Goal: Navigation & Orientation: Find specific page/section

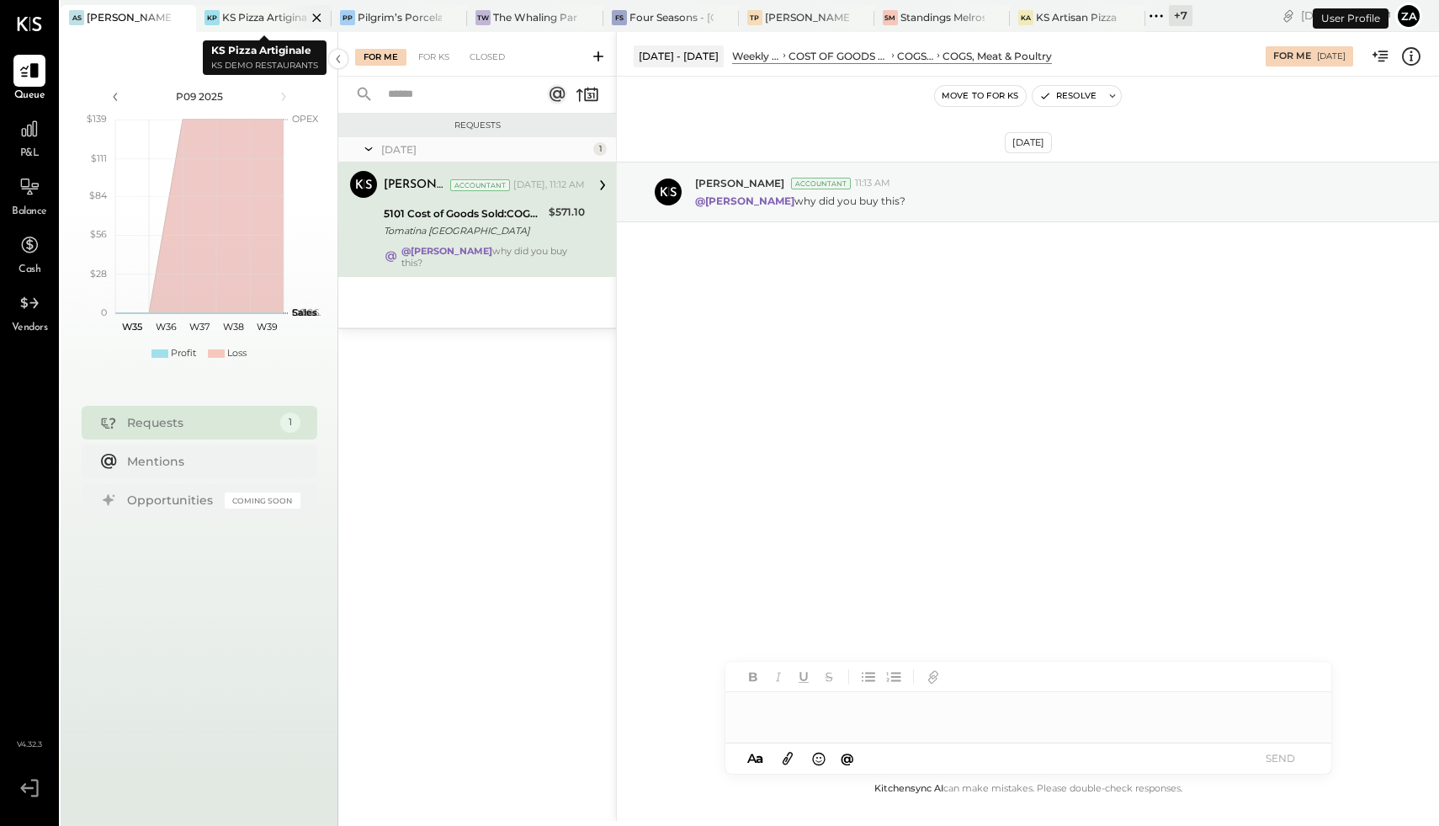
click at [263, 18] on div "KS Pizza Artiginale" at bounding box center [264, 17] width 84 height 14
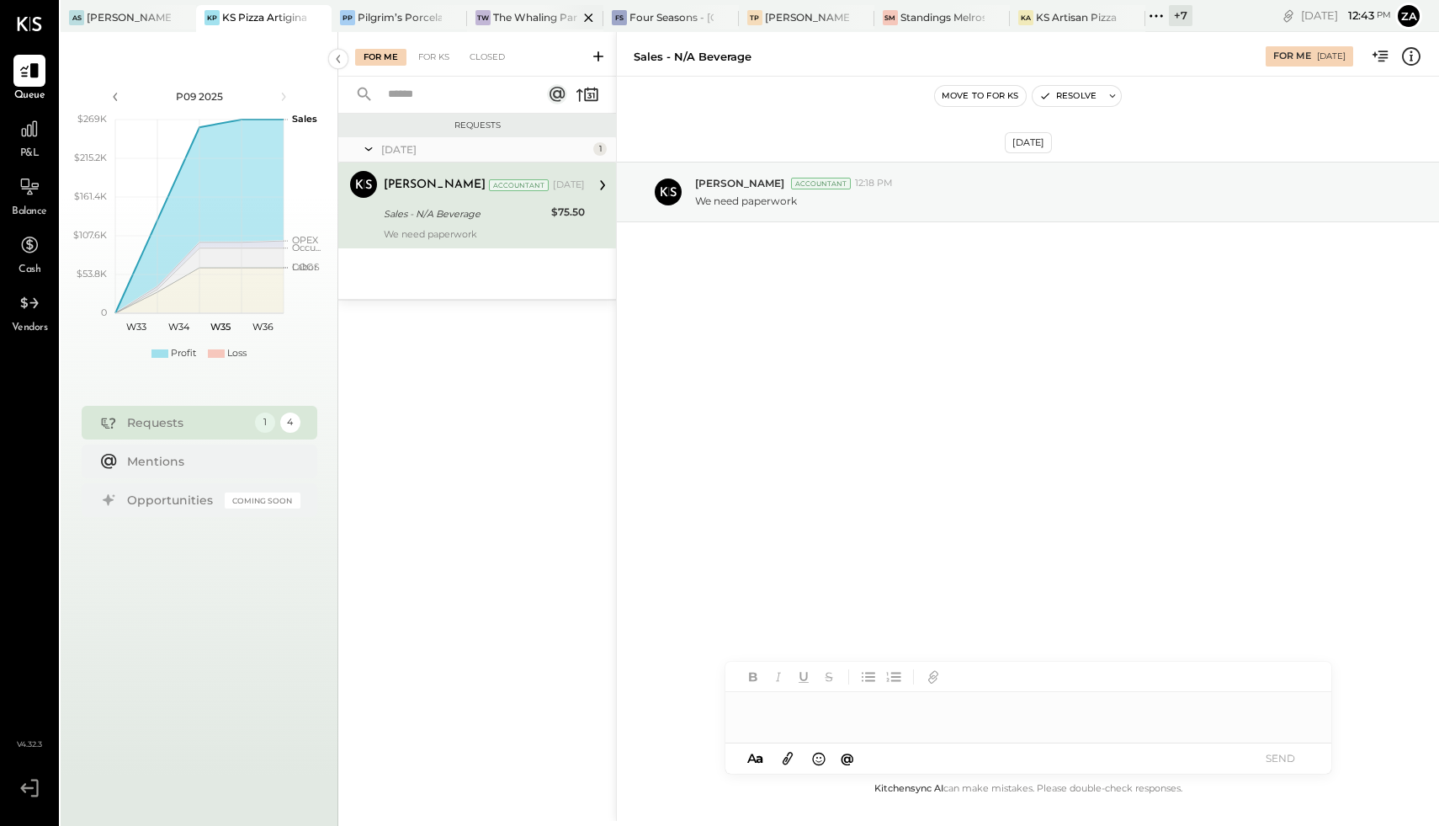
click at [523, 13] on div "The Whaling Parlor" at bounding box center [535, 17] width 84 height 14
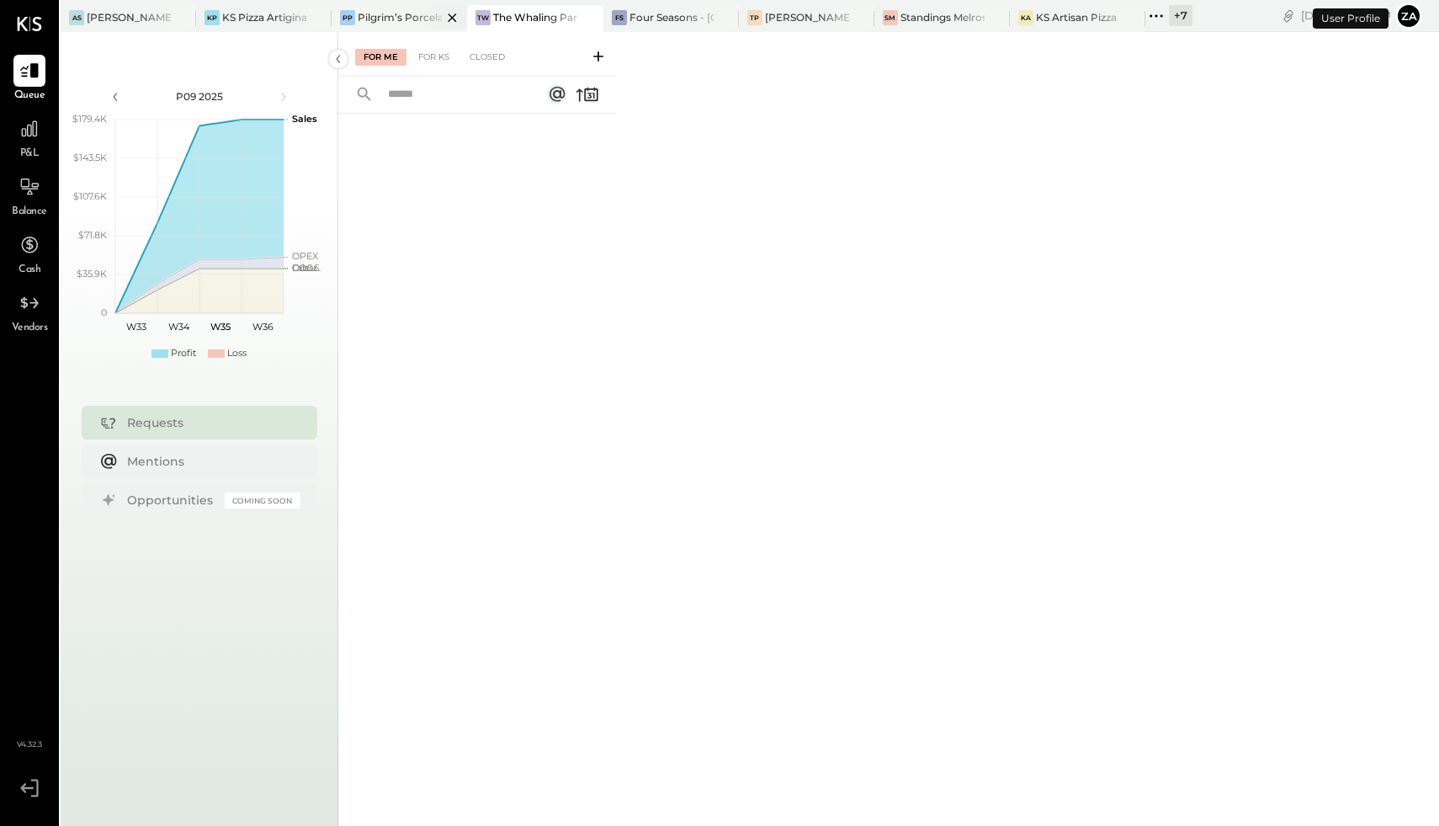
click at [392, 17] on div "Pilgrim’s Porcelain" at bounding box center [400, 17] width 84 height 14
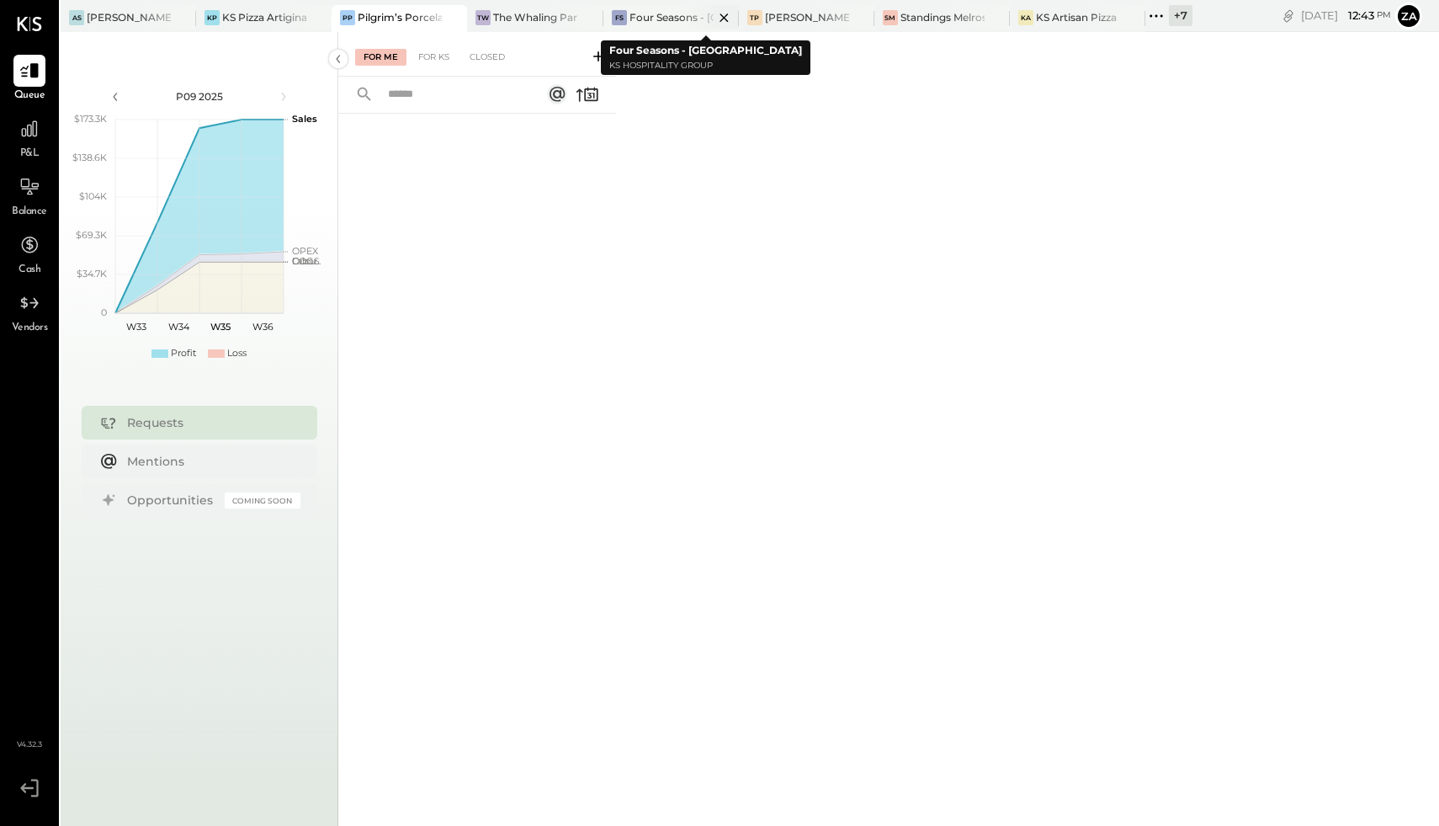
click at [682, 13] on div at bounding box center [709, 17] width 59 height 24
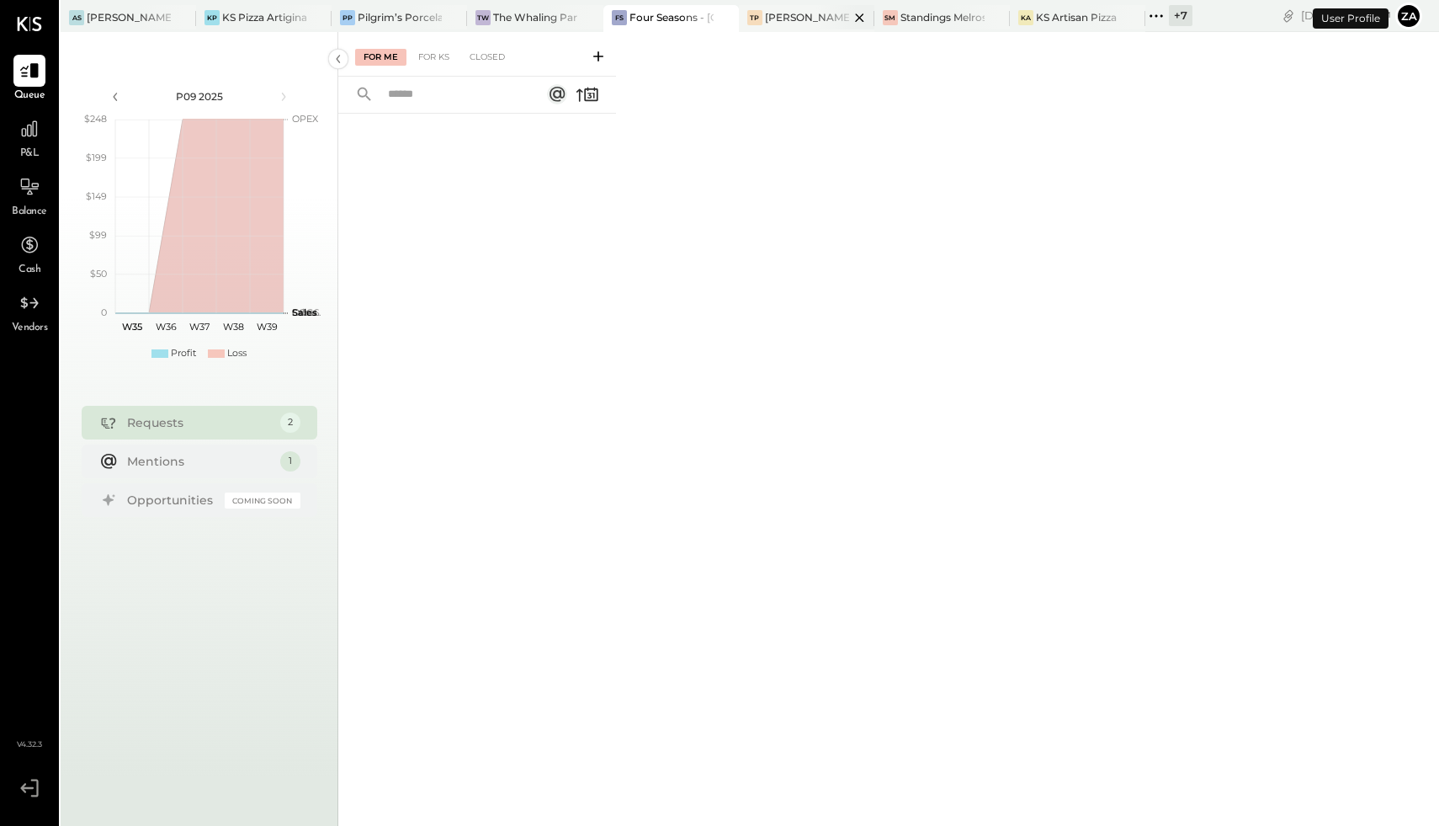
click at [818, 21] on div at bounding box center [844, 17] width 59 height 24
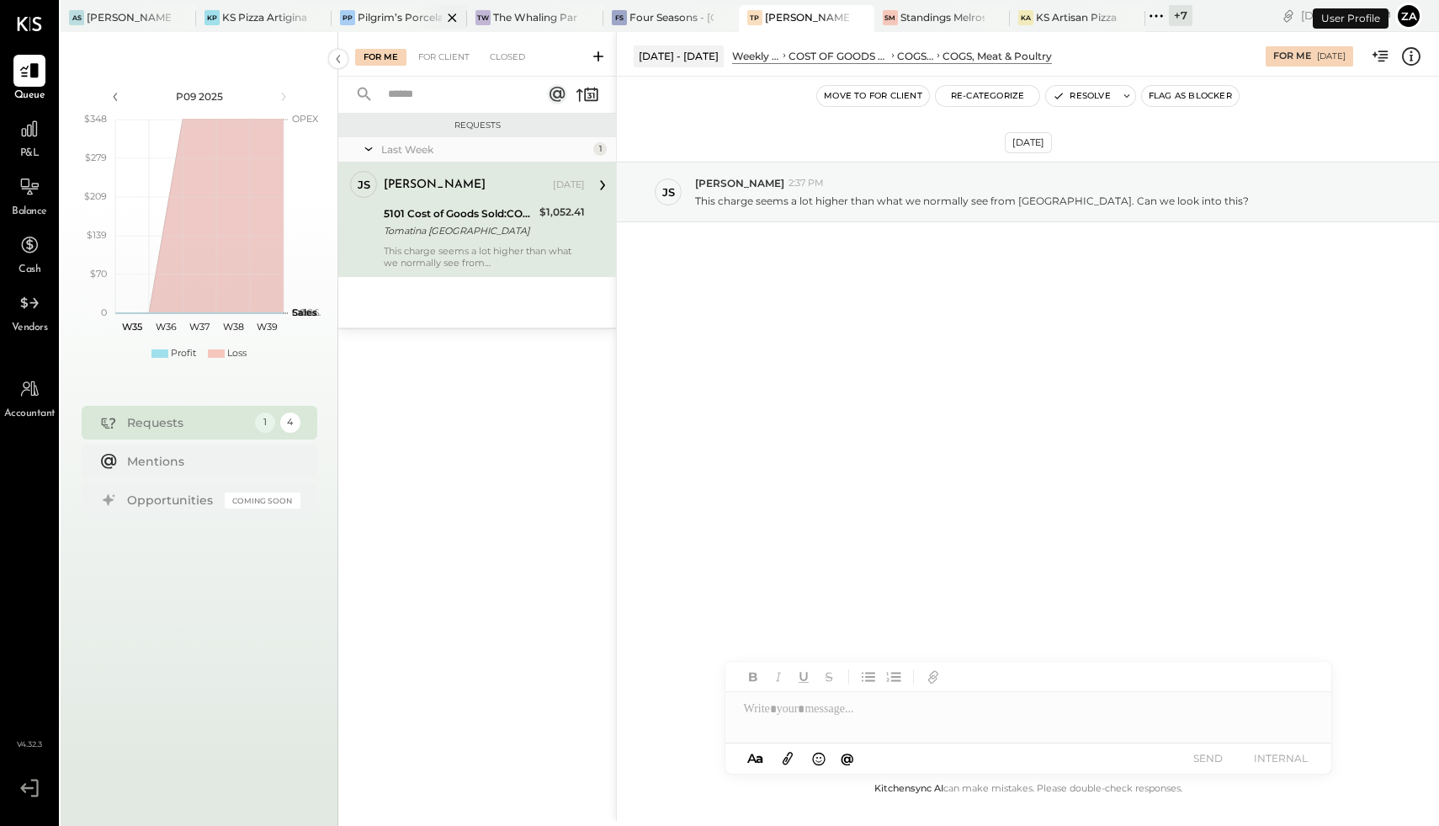
click at [375, 10] on div "Pilgrim’s Porcelain" at bounding box center [400, 17] width 84 height 14
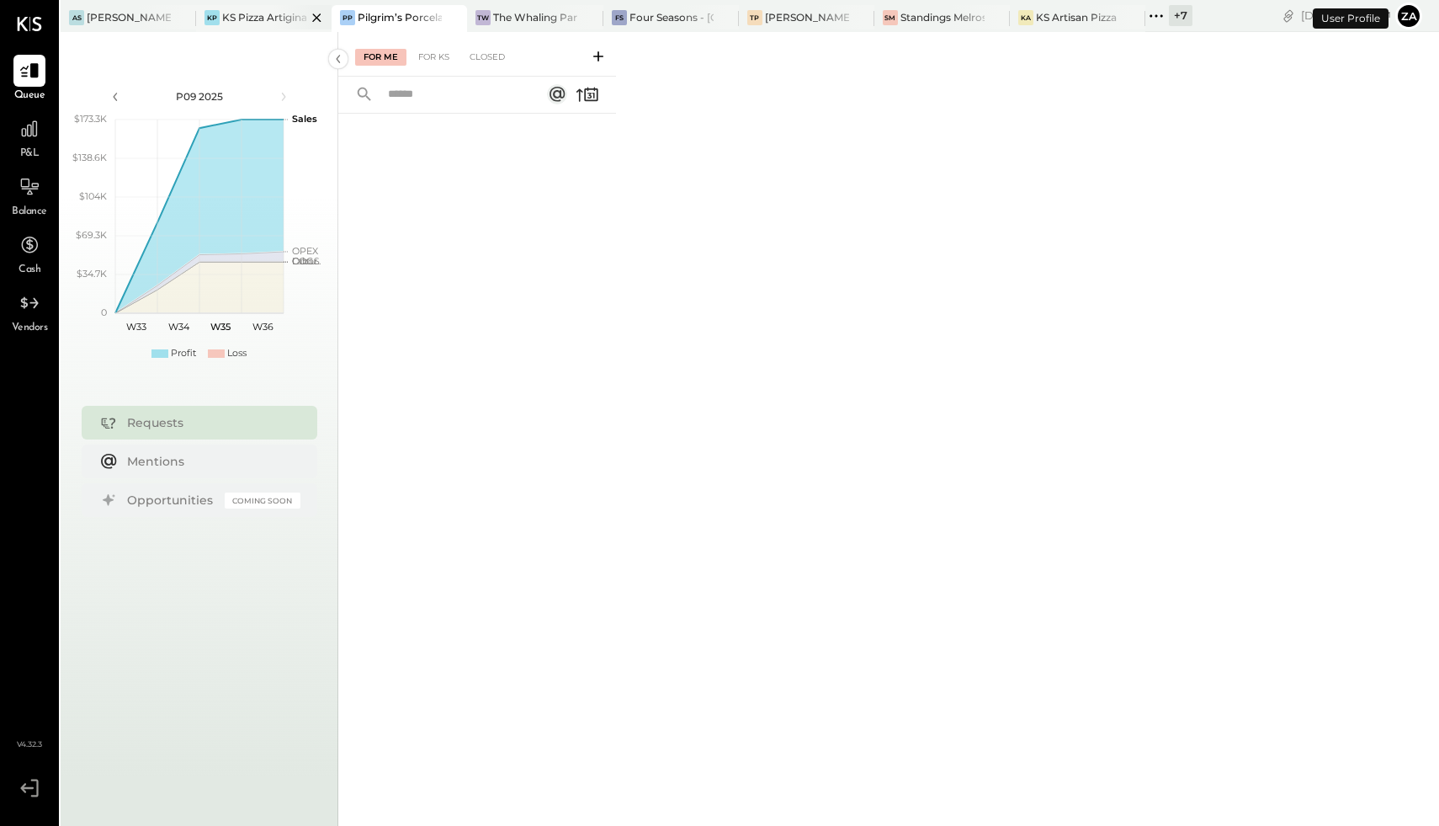
click at [277, 8] on div at bounding box center [302, 17] width 59 height 24
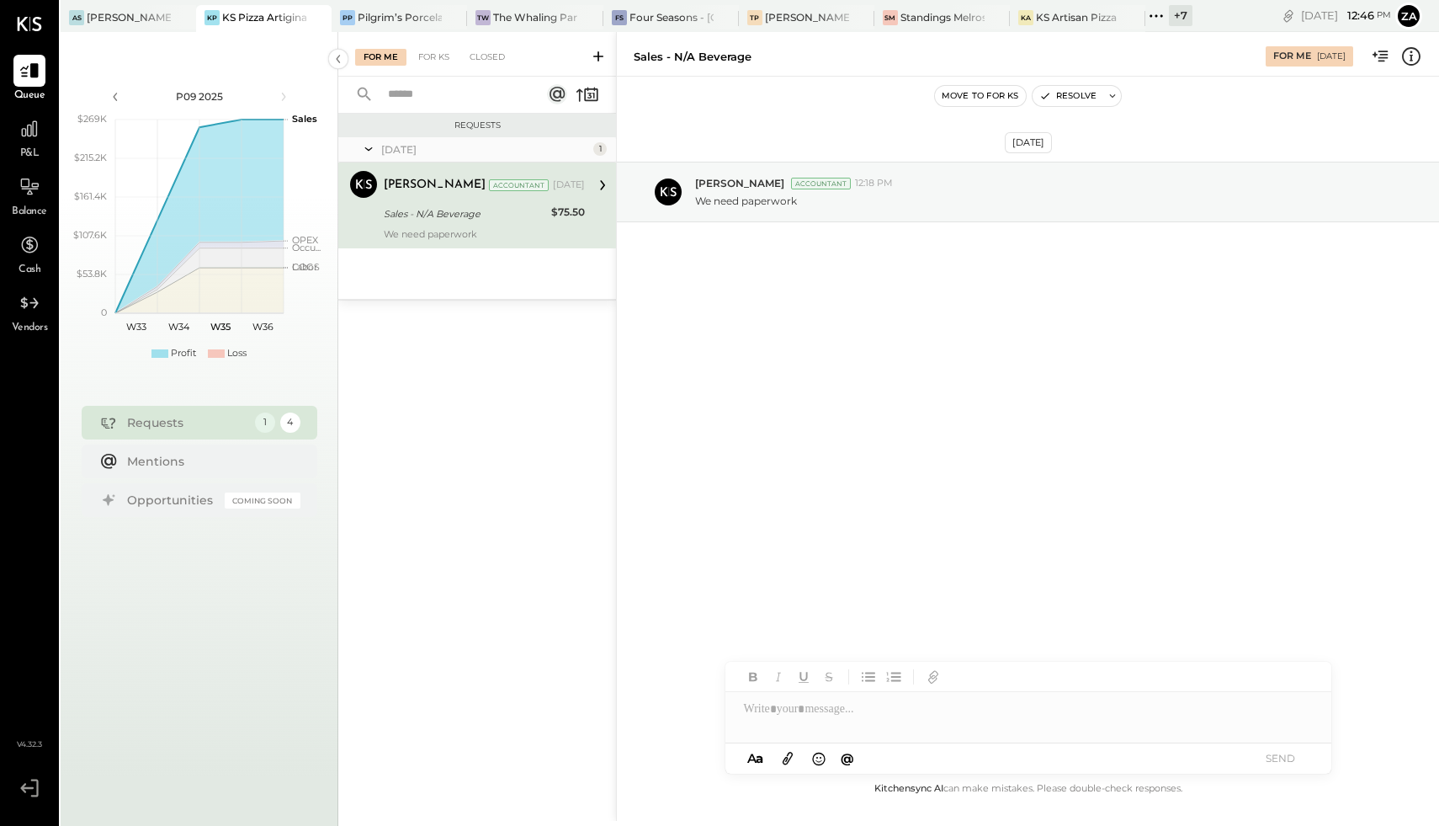
click at [1169, 13] on div "+ 7" at bounding box center [1181, 15] width 24 height 21
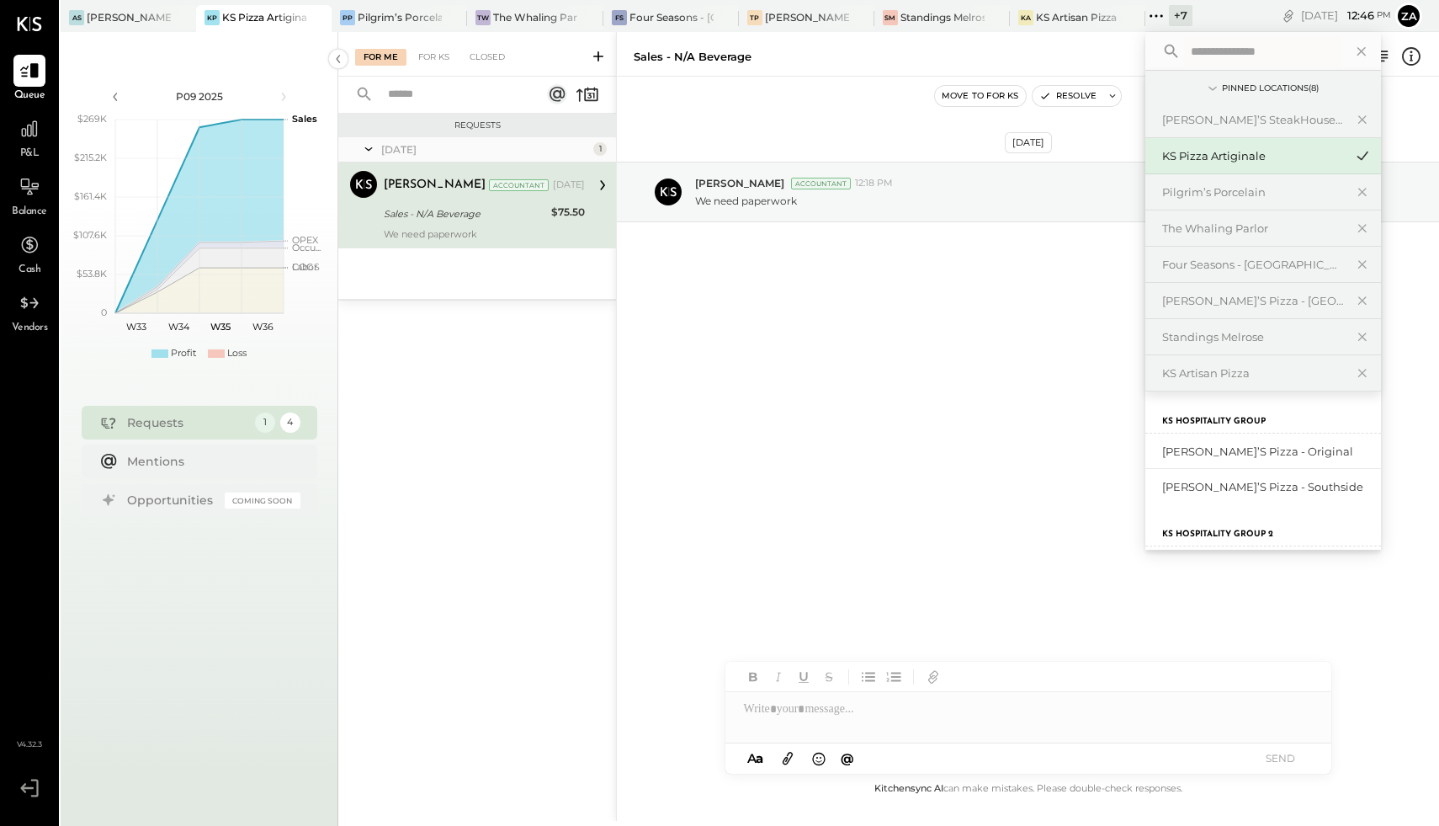
click at [801, 546] on div "[DATE] [PERSON_NAME] Accountant 12:18 PM We need paperwork" at bounding box center [1028, 428] width 822 height 702
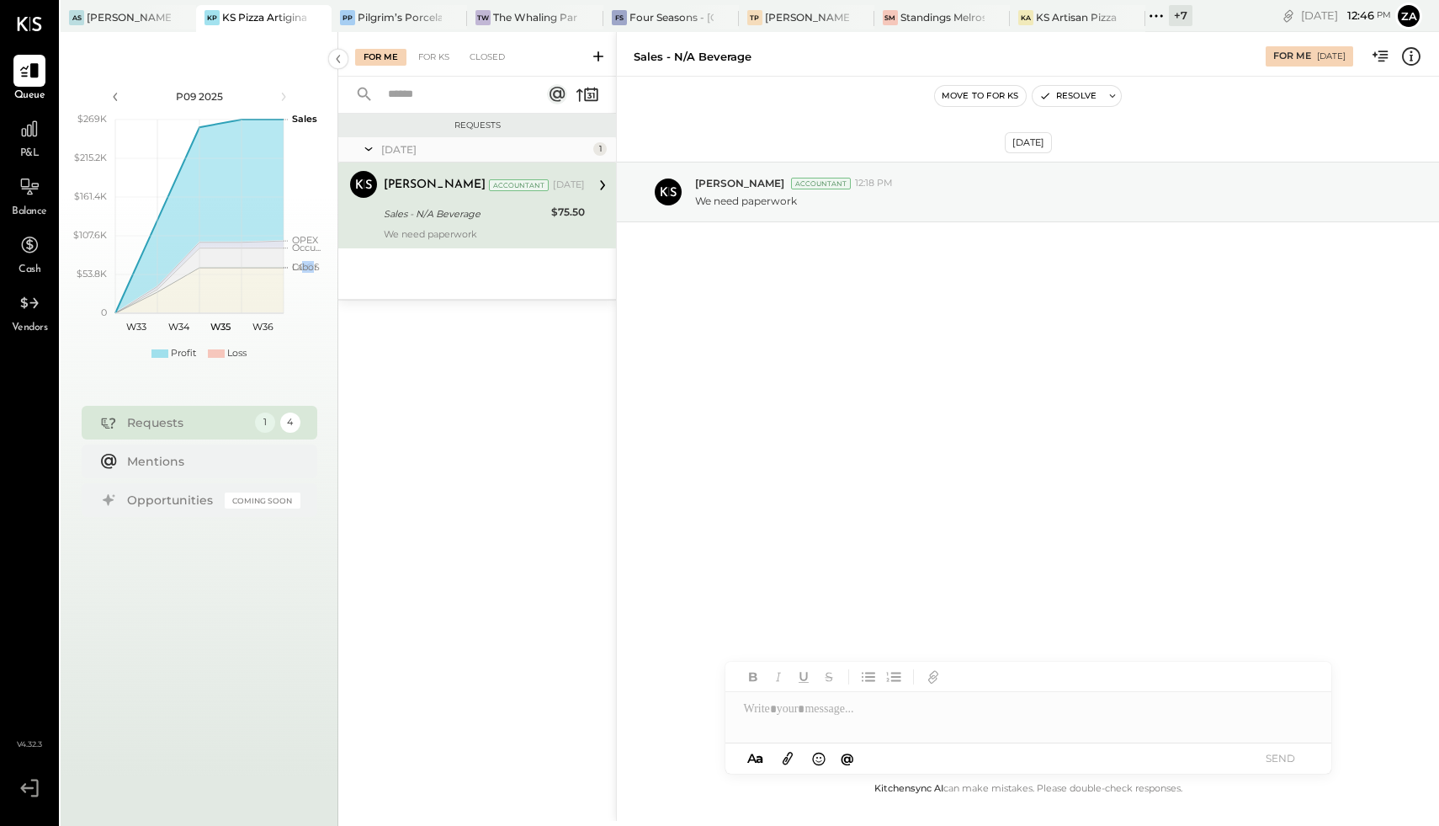
drag, startPoint x: 305, startPoint y: 266, endPoint x: 317, endPoint y: 269, distance: 12.3
click at [314, 268] on text "Labor" at bounding box center [304, 267] width 25 height 12
click at [317, 269] on text "Labor" at bounding box center [304, 267] width 25 height 12
click at [1165, 13] on icon at bounding box center [1156, 16] width 22 height 22
click at [862, 332] on div "[DATE] [PERSON_NAME] Accountant 12:18 PM We need paperwork" at bounding box center [1028, 234] width 822 height 230
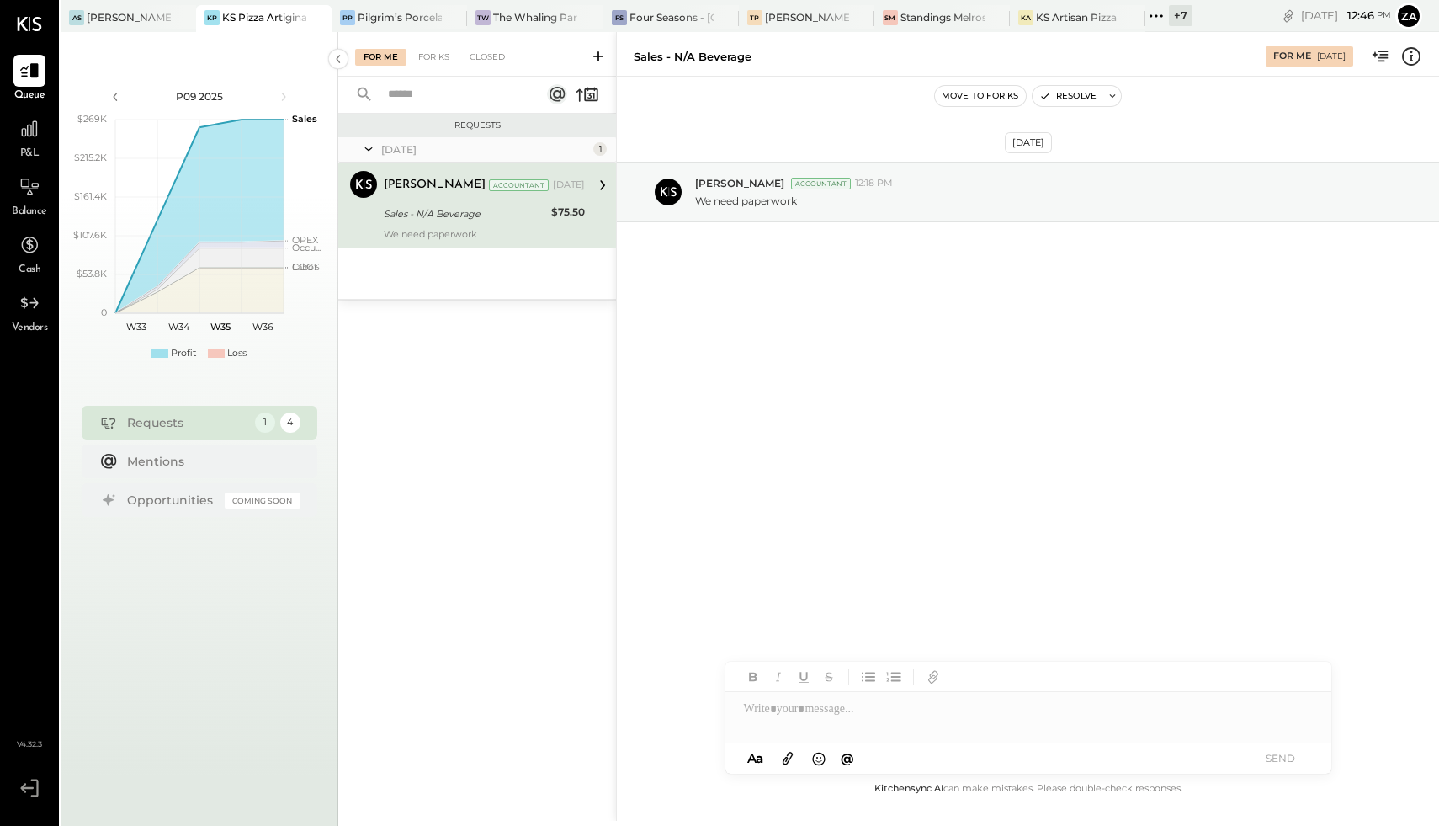
click at [1163, 19] on icon at bounding box center [1156, 16] width 22 height 22
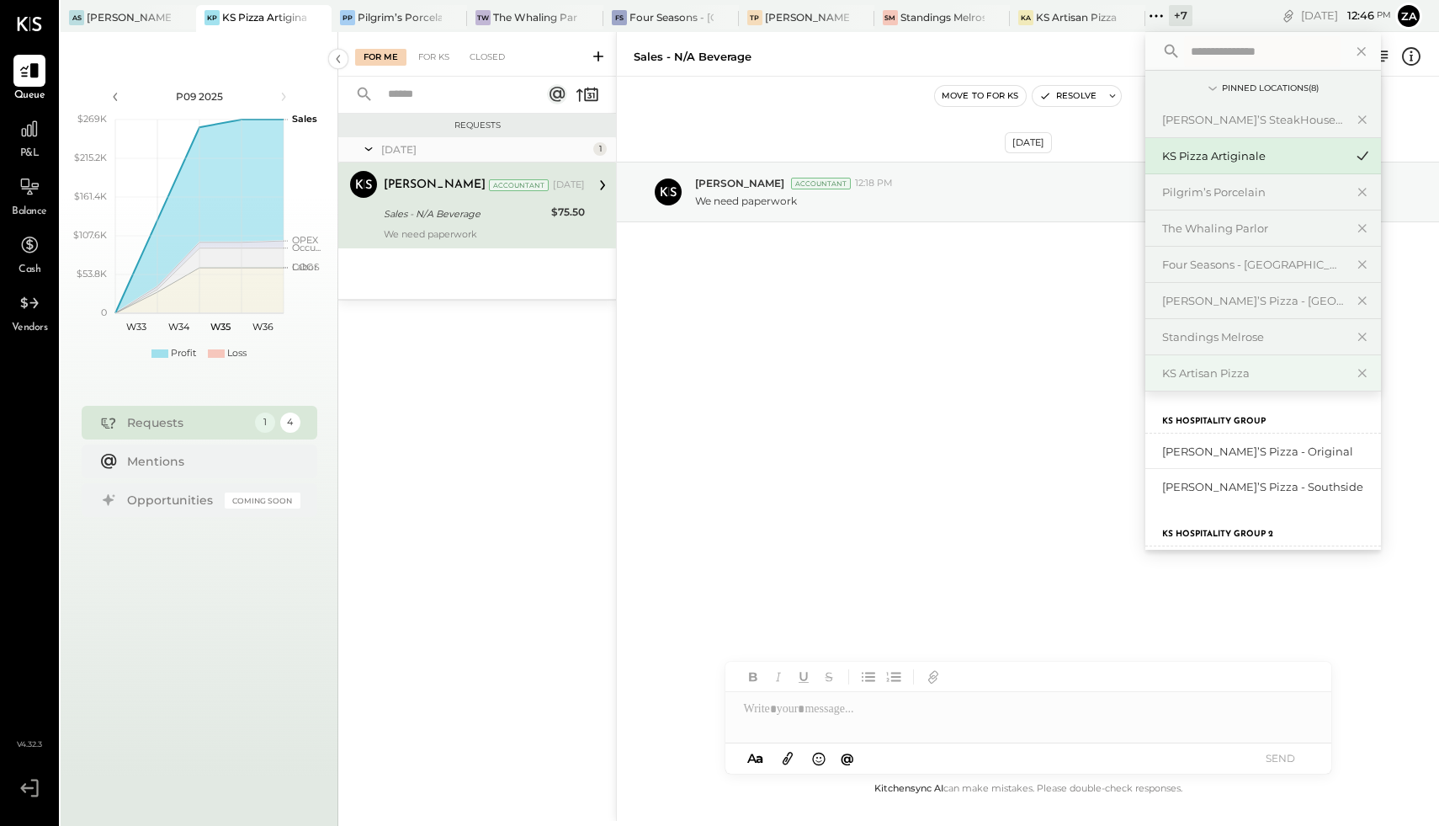
click at [1202, 371] on div "KS Artisan Pizza" at bounding box center [1253, 373] width 182 height 16
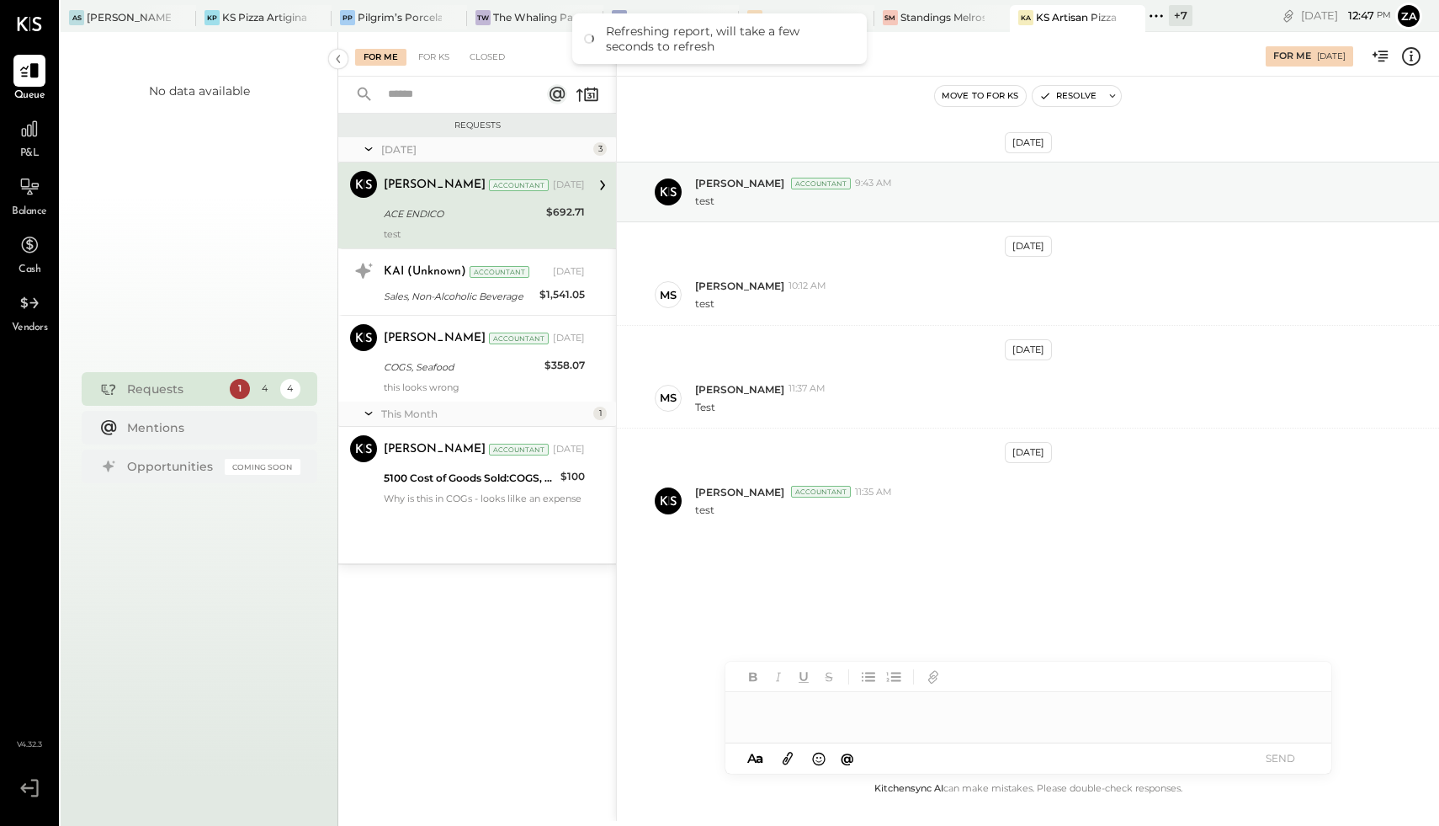
click at [1171, 14] on div "+ 7" at bounding box center [1181, 15] width 24 height 21
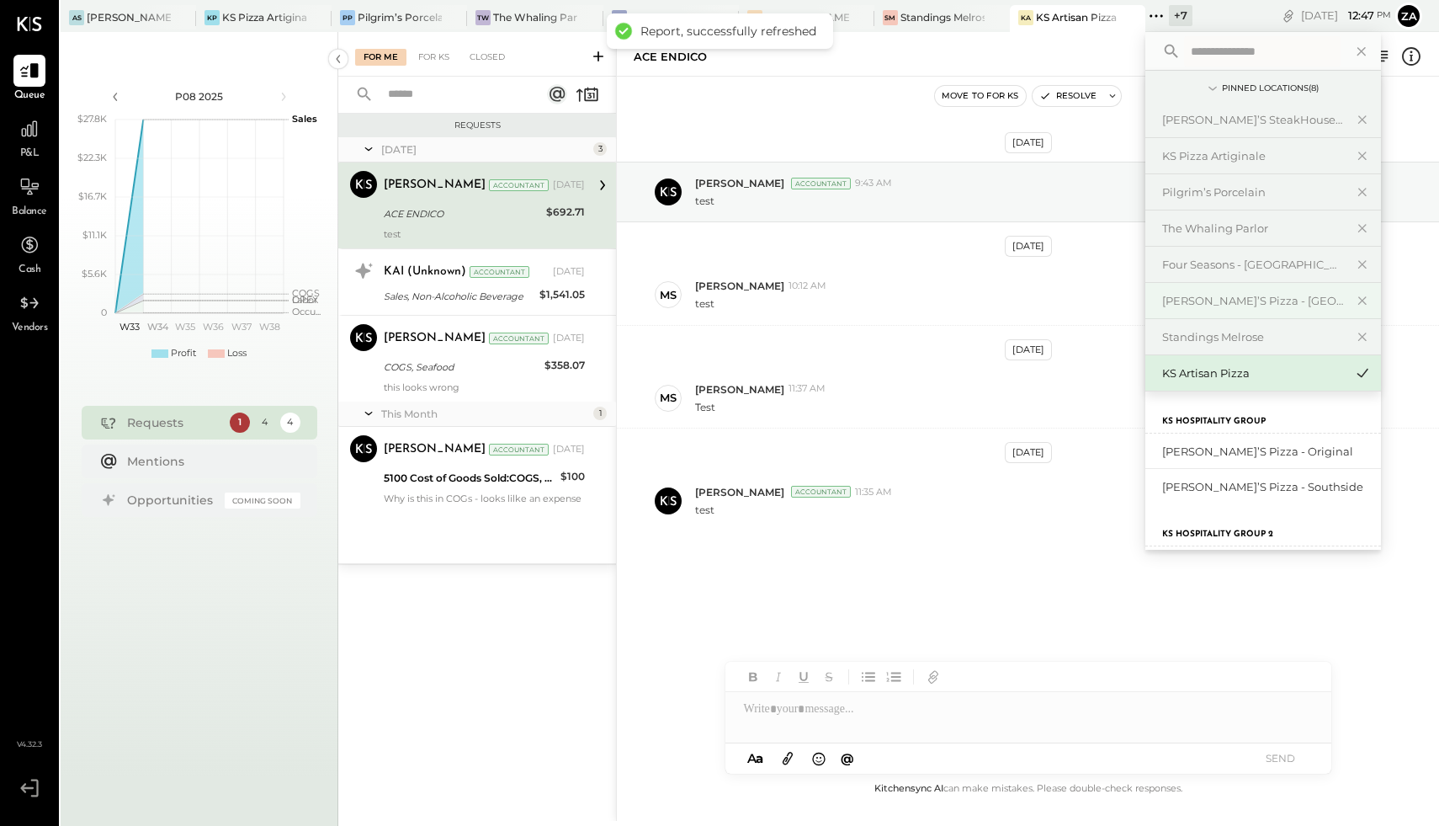
click at [1193, 297] on div "[PERSON_NAME]’s Pizza - [GEOGRAPHIC_DATA]" at bounding box center [1253, 301] width 182 height 16
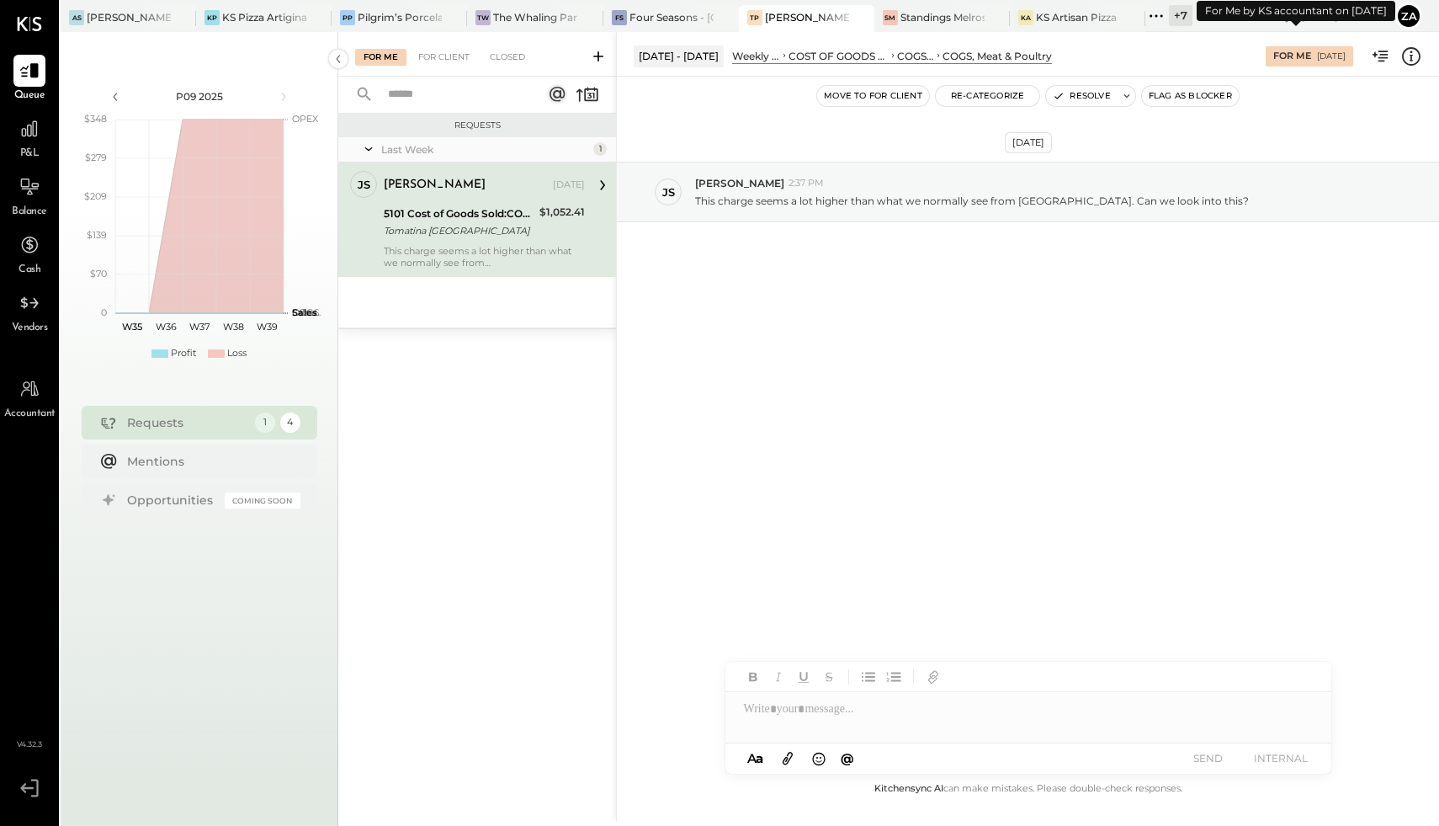
click at [1278, 56] on div "For Me" at bounding box center [1292, 56] width 38 height 13
click at [1163, 12] on icon at bounding box center [1156, 16] width 22 height 22
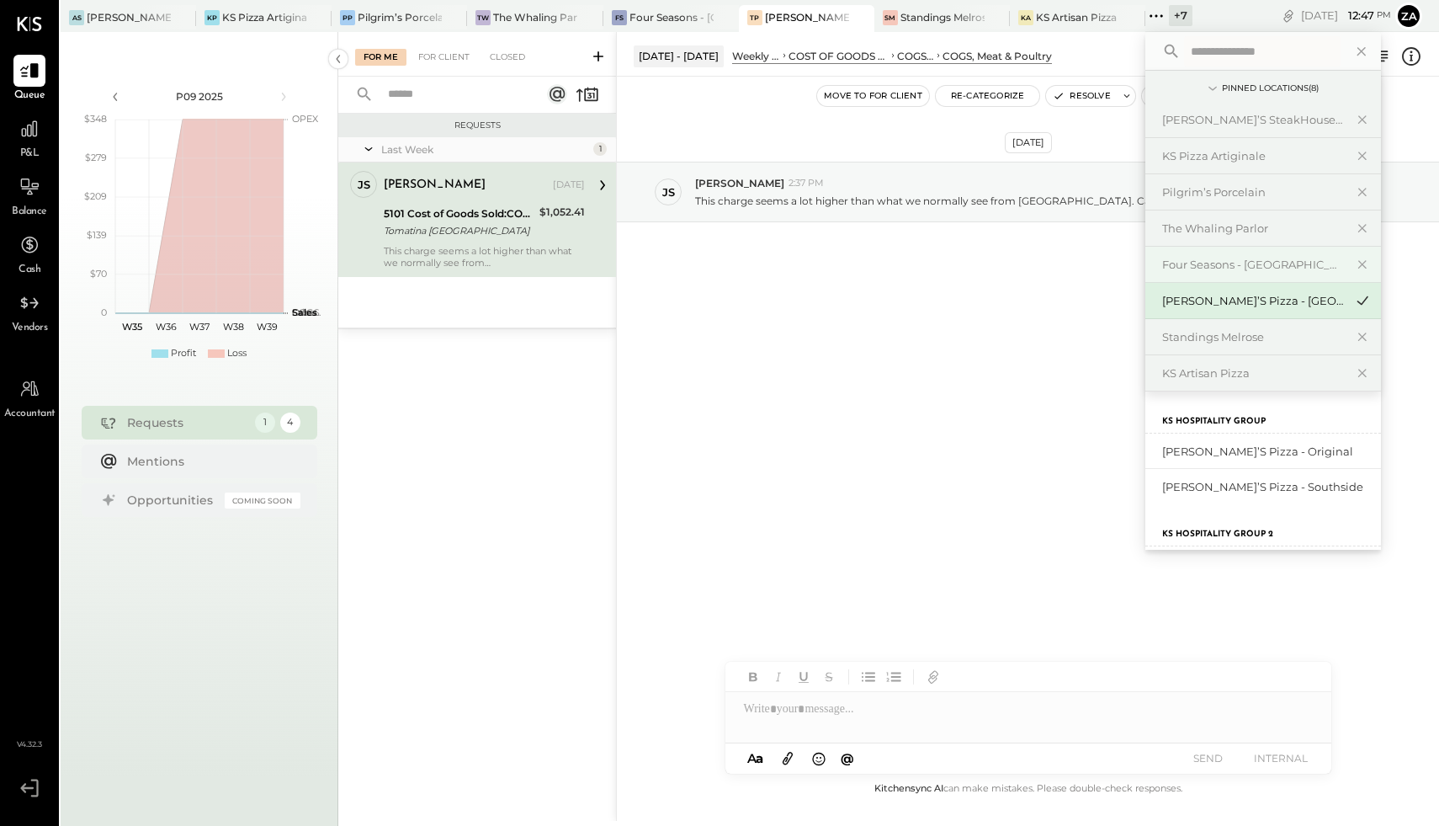
click at [1225, 263] on div "Four Seasons - [GEOGRAPHIC_DATA]" at bounding box center [1253, 265] width 182 height 16
